Goal: Find contact information: Find contact information

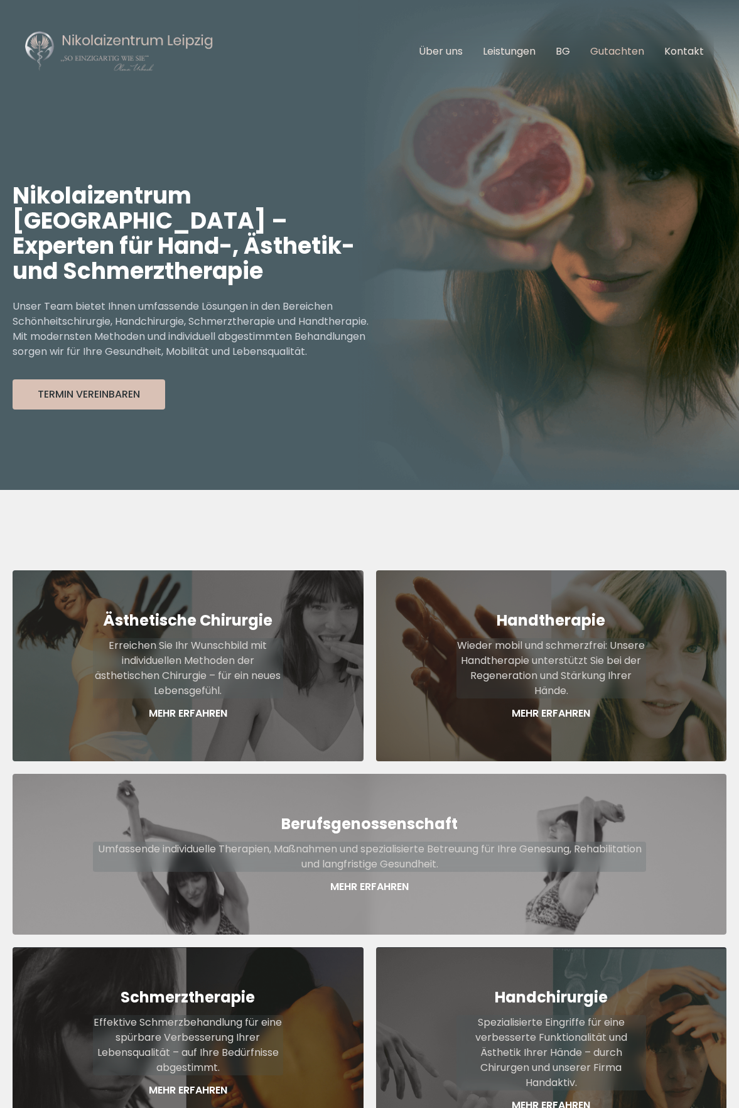
click at [619, 45] on link "Gutachten" at bounding box center [617, 51] width 54 height 14
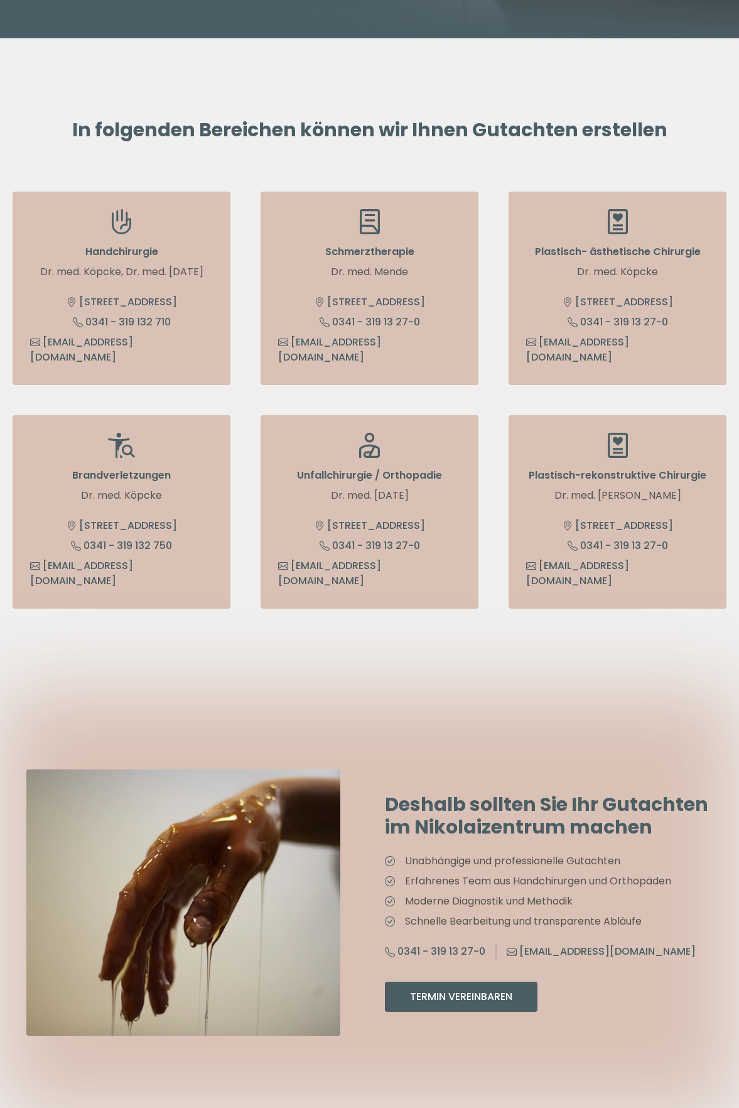
scroll to position [188, 0]
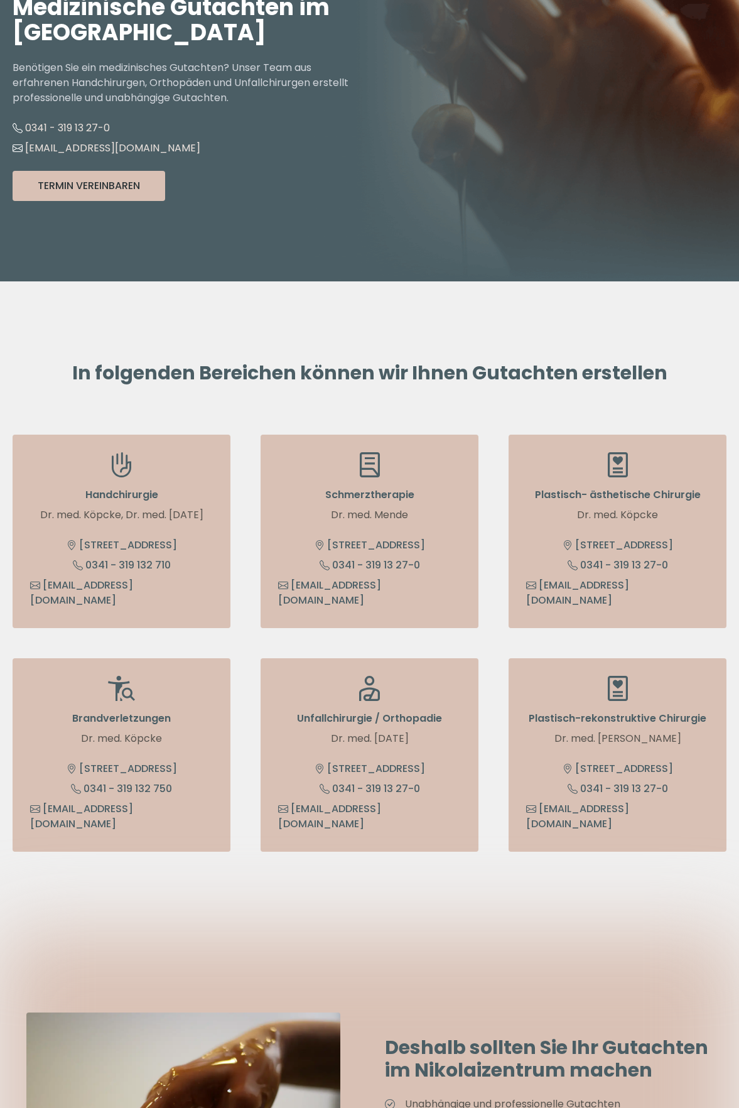
drag, startPoint x: 124, startPoint y: 516, endPoint x: 205, endPoint y: 520, distance: 81.1
click at [205, 520] on p "Dr. med. Köpcke, Dr. med. Freitag" at bounding box center [121, 514] width 183 height 15
drag, startPoint x: 205, startPoint y: 520, endPoint x: 197, endPoint y: 519, distance: 8.9
copy p "Dr. med. Freitag"
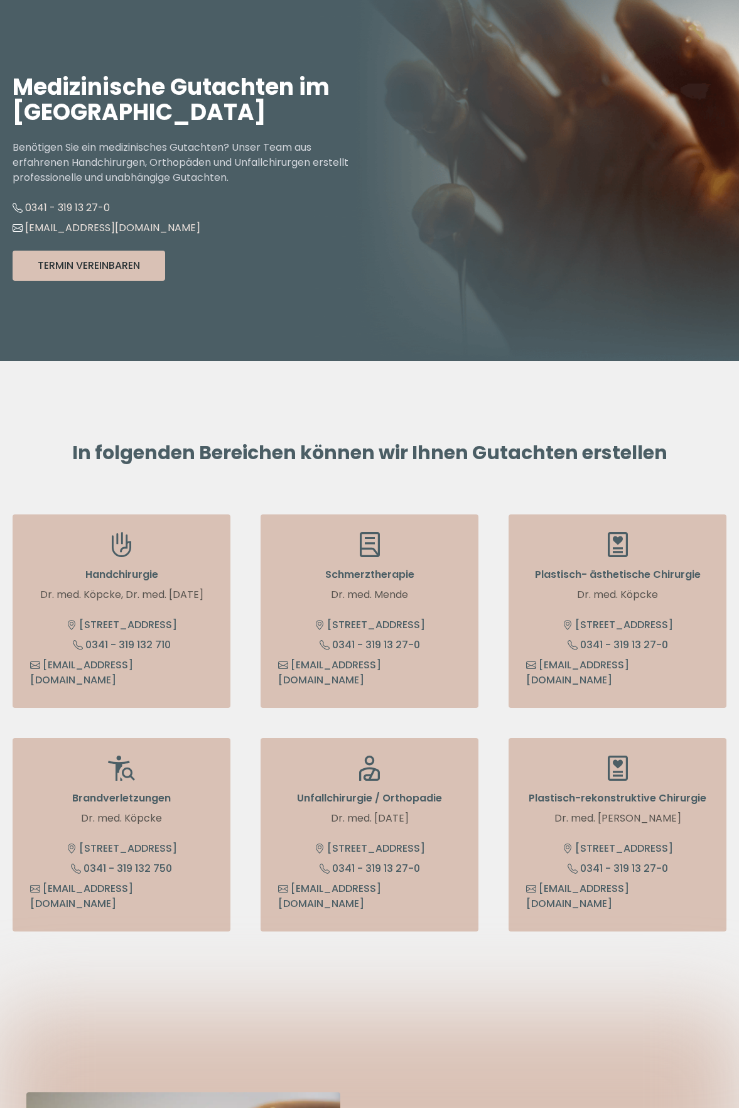
scroll to position [0, 0]
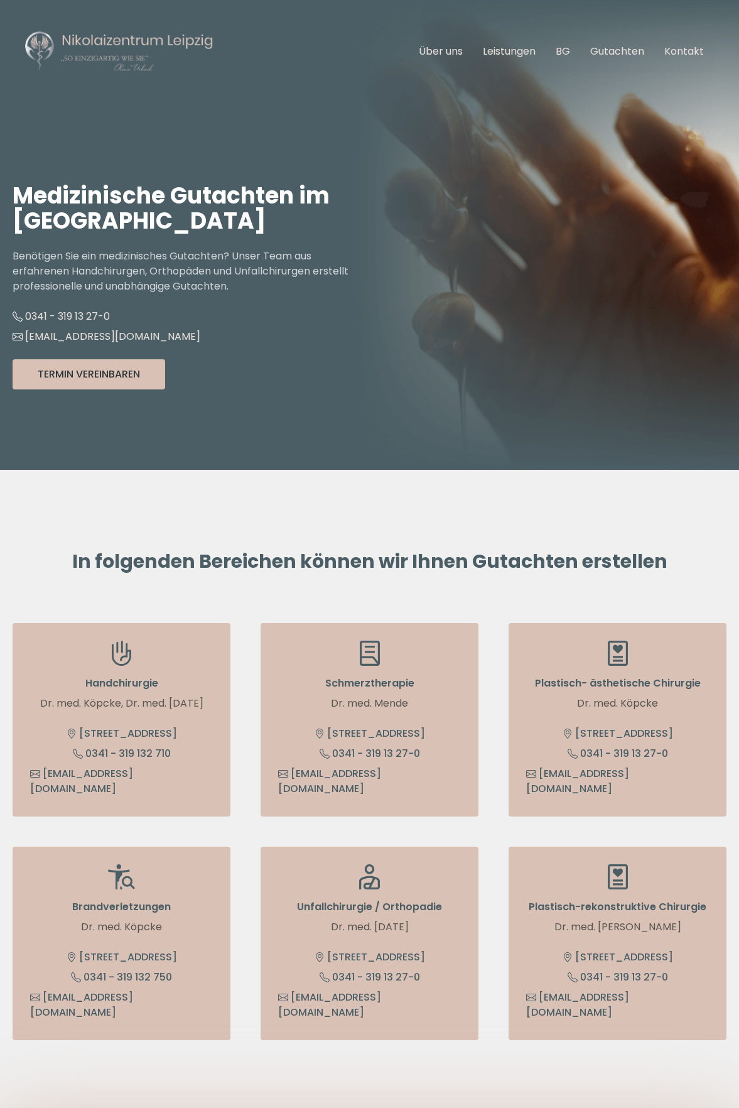
drag, startPoint x: 19, startPoint y: 220, endPoint x: 276, endPoint y: 217, distance: 257.5
click at [276, 217] on h1 "Medizinische Gutachten im Nikolaizentrum Leipzig" at bounding box center [191, 208] width 357 height 50
drag, startPoint x: 276, startPoint y: 217, endPoint x: 247, endPoint y: 222, distance: 29.3
copy h1 "Nikolaizentrum Leipzig"
click at [441, 52] on link "Über uns" at bounding box center [441, 51] width 44 height 14
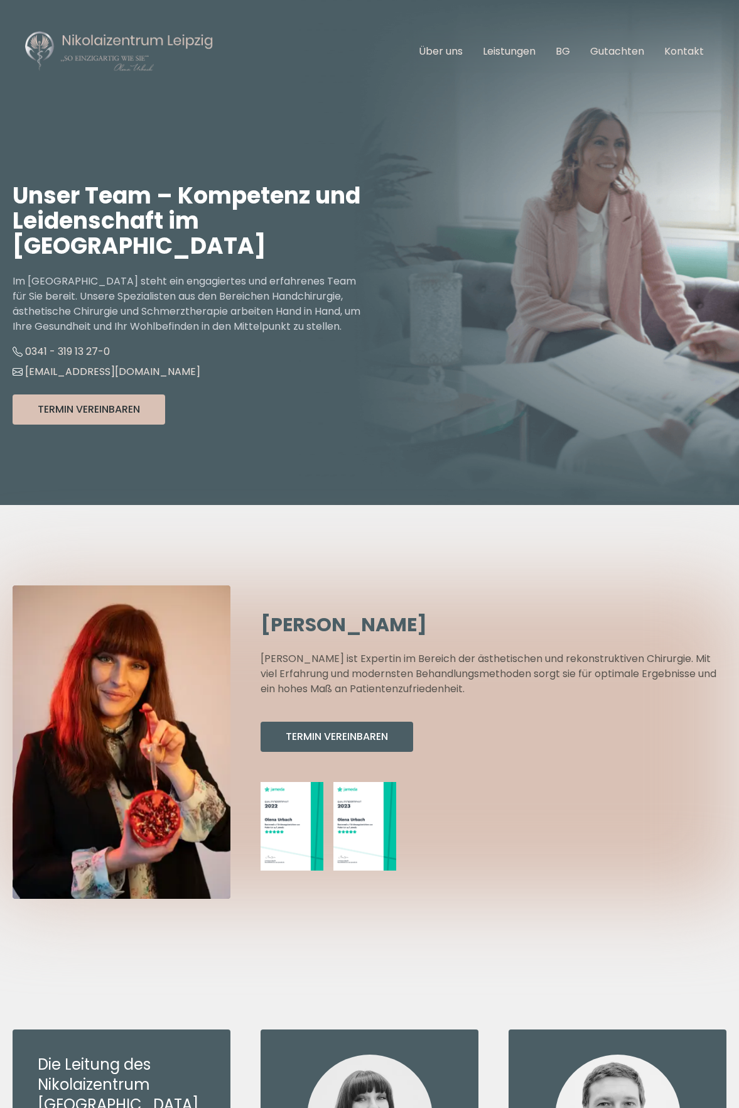
click at [664, 51] on ul "Über uns Leistungen BG Gutachten Kontakt" at bounding box center [561, 51] width 305 height 35
click at [676, 51] on link "Kontakt" at bounding box center [684, 51] width 40 height 14
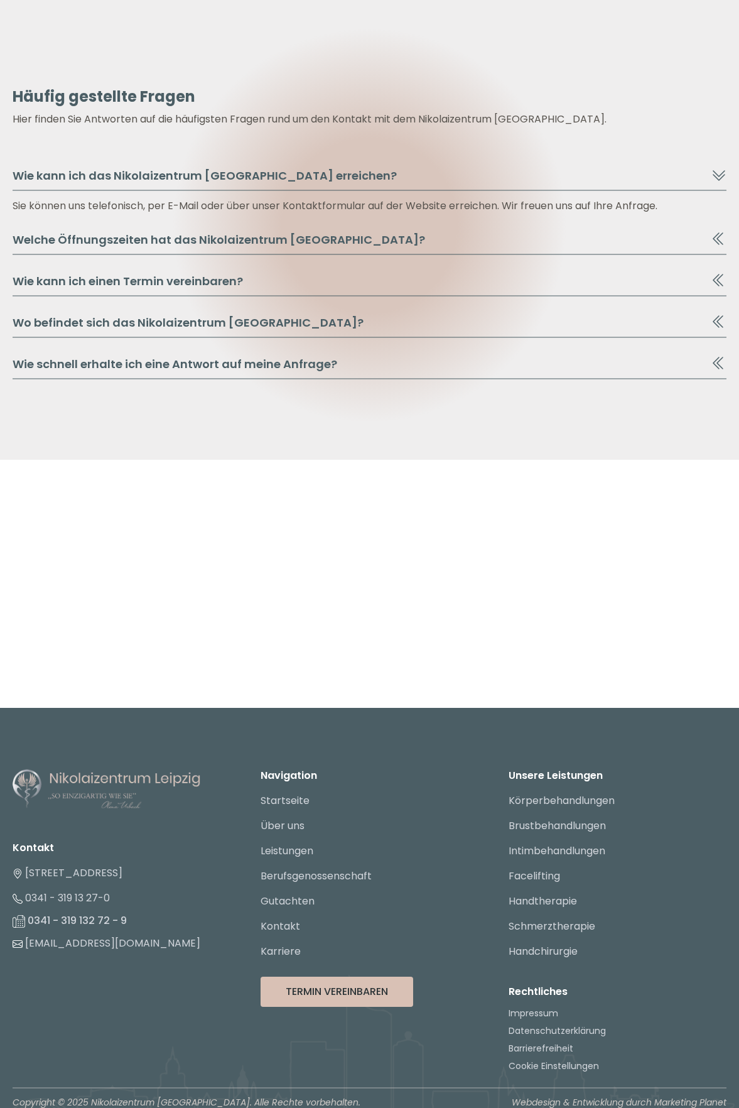
scroll to position [1357, 0]
